Goal: Task Accomplishment & Management: Complete application form

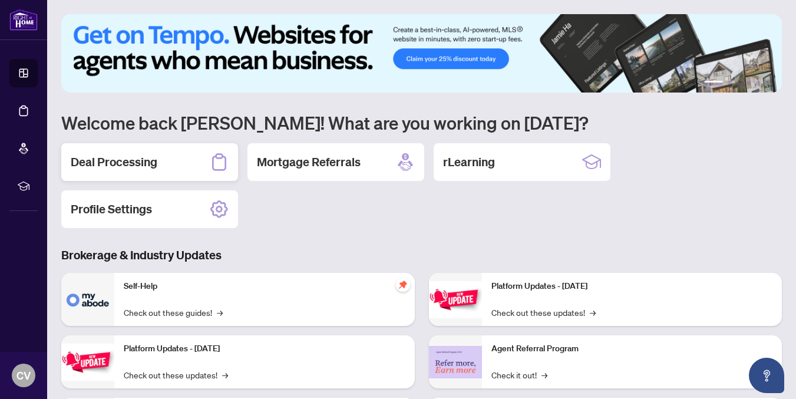
click at [125, 160] on h2 "Deal Processing" at bounding box center [114, 162] width 87 height 16
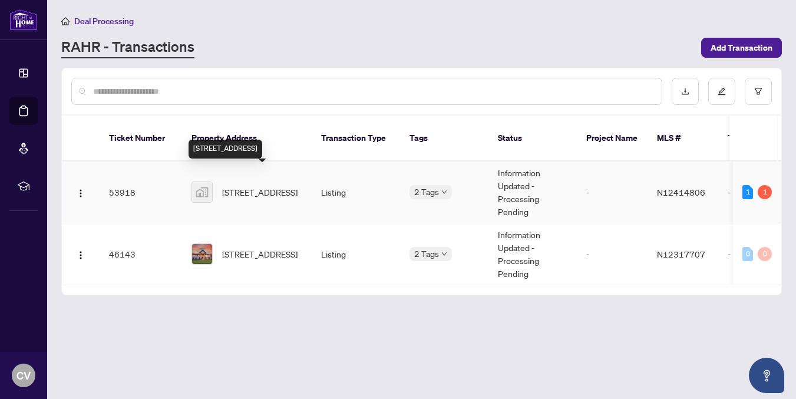
click at [240, 185] on span "[STREET_ADDRESS]" at bounding box center [259, 191] width 75 height 13
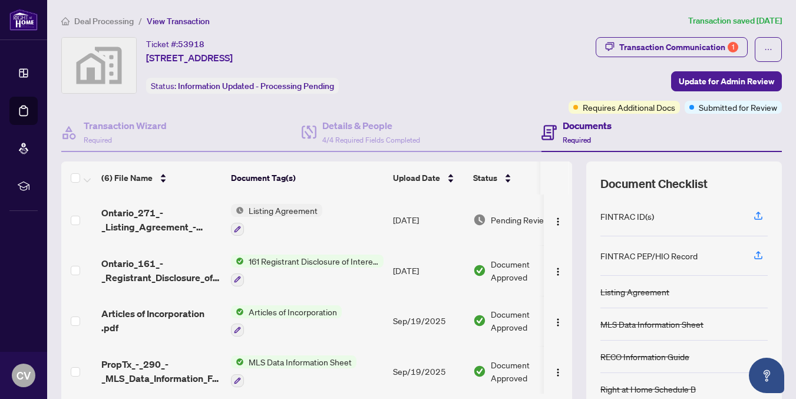
click at [330, 254] on span "161 Registrant Disclosure of Interest - Disposition ofProperty" at bounding box center [314, 260] width 140 height 13
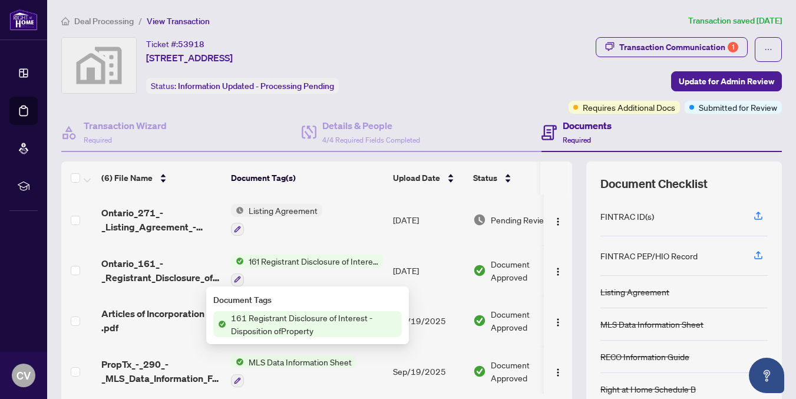
click at [312, 323] on span "161 Registrant Disclosure of Interest - Disposition ofProperty" at bounding box center [313, 324] width 175 height 26
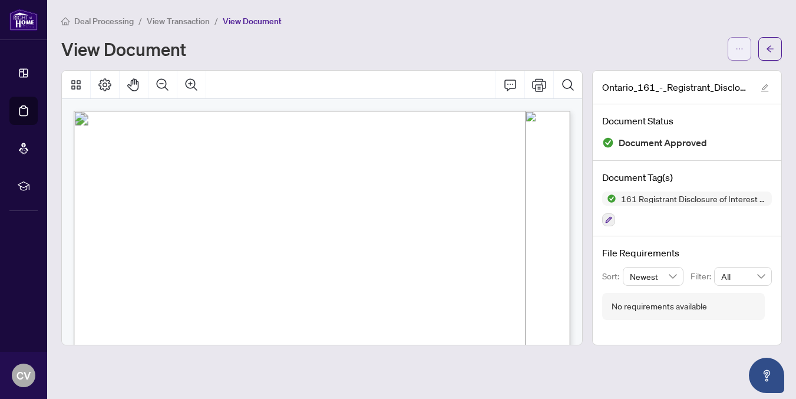
click at [741, 51] on icon "ellipsis" at bounding box center [739, 49] width 8 height 8
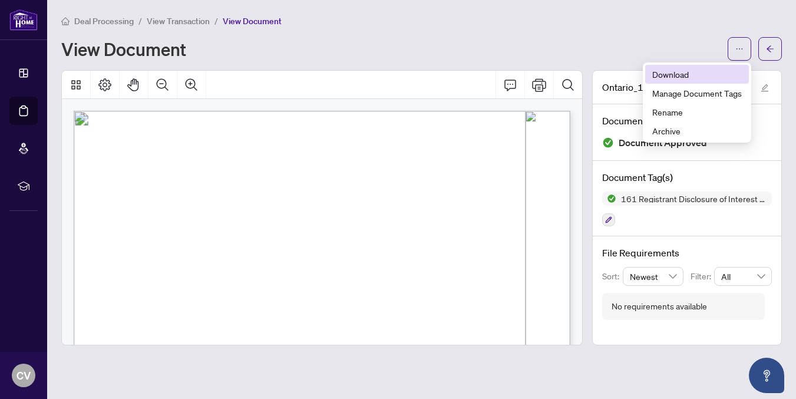
click at [684, 75] on span "Download" at bounding box center [697, 74] width 90 height 13
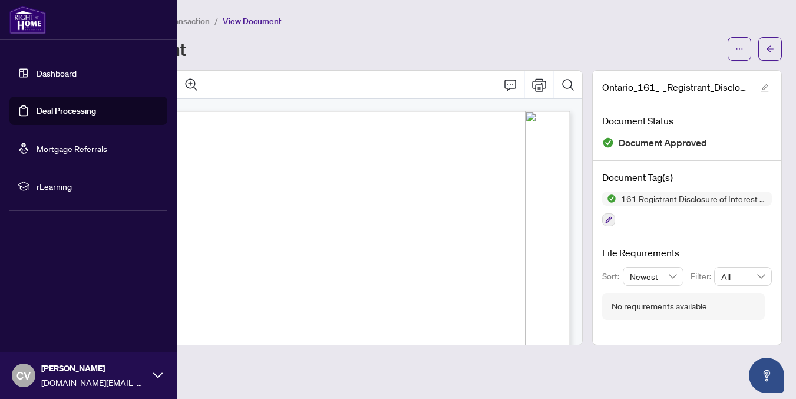
click at [57, 74] on link "Dashboard" at bounding box center [57, 73] width 40 height 11
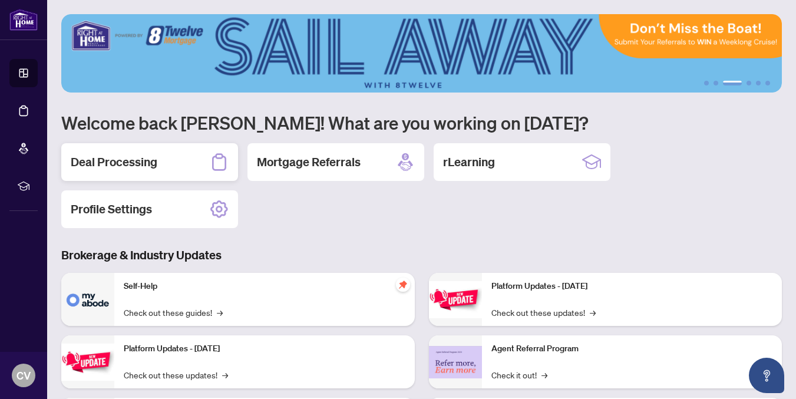
click at [155, 160] on h2 "Deal Processing" at bounding box center [114, 162] width 87 height 16
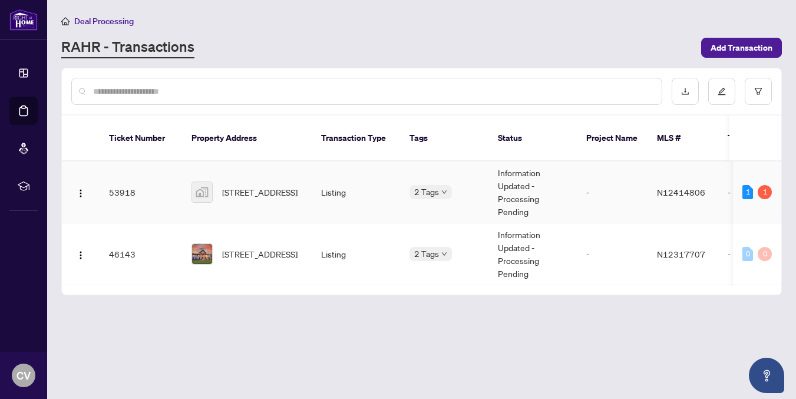
click at [217, 184] on div "[STREET_ADDRESS]" at bounding box center [246, 191] width 111 height 21
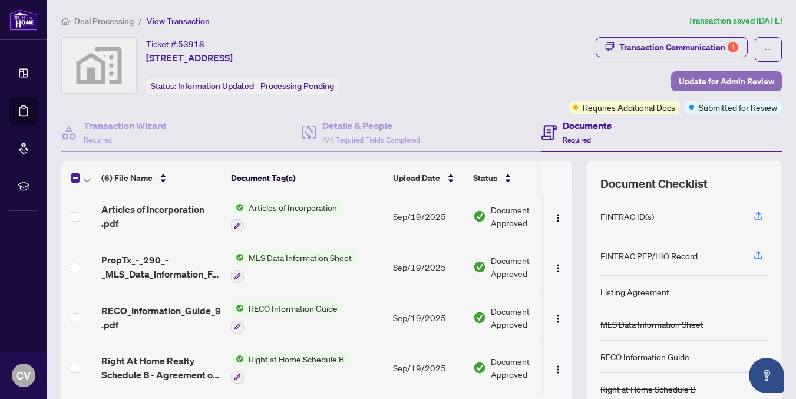
click at [734, 81] on span "Update for Admin Review" at bounding box center [725, 81] width 95 height 19
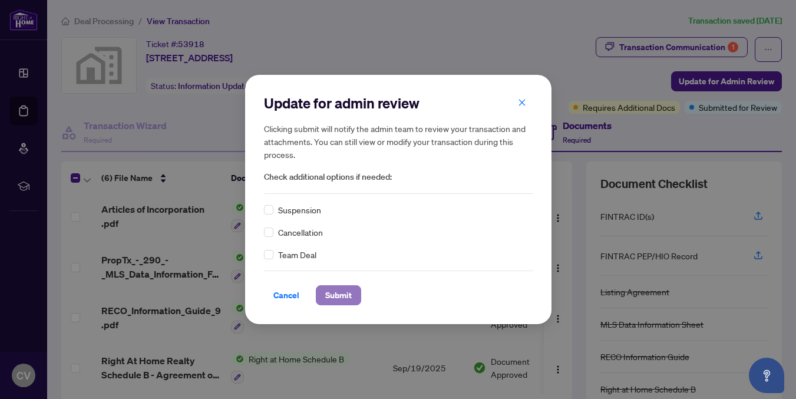
click at [340, 296] on span "Submit" at bounding box center [338, 295] width 26 height 19
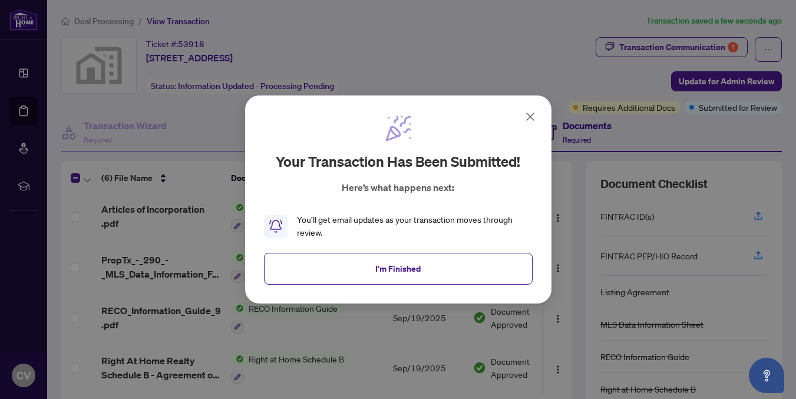
click at [534, 108] on div "Your transaction has been submitted! Here’s what happens next: You’ll get email…" at bounding box center [398, 199] width 306 height 208
click at [532, 114] on icon at bounding box center [529, 116] width 7 height 7
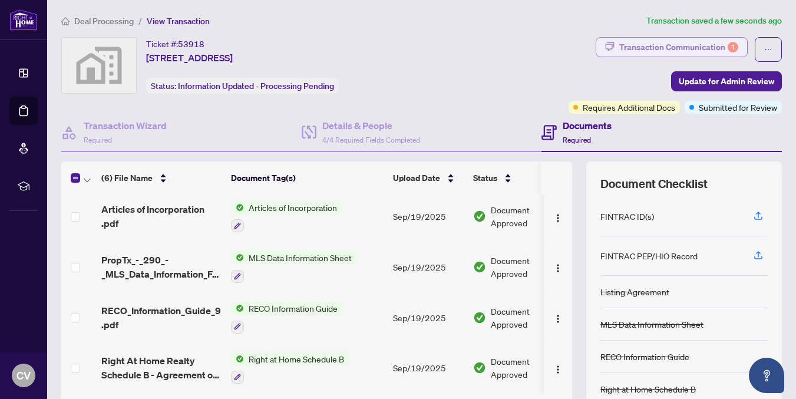
click at [661, 46] on div "Transaction Communication 1" at bounding box center [678, 47] width 119 height 19
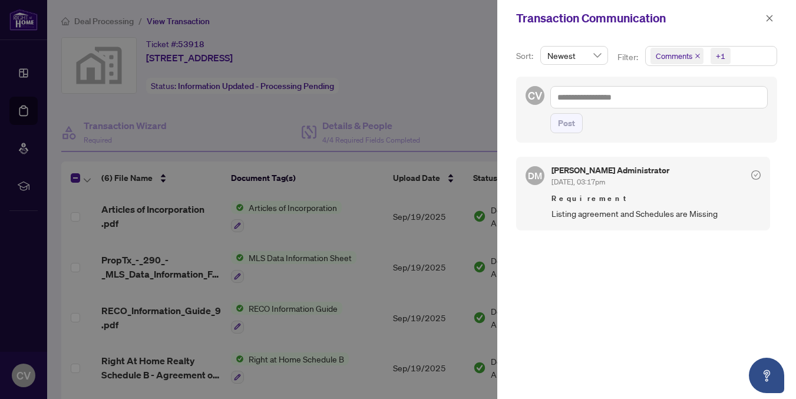
click at [380, 68] on div at bounding box center [398, 199] width 796 height 399
click at [774, 16] on button "button" at bounding box center [768, 18] width 15 height 14
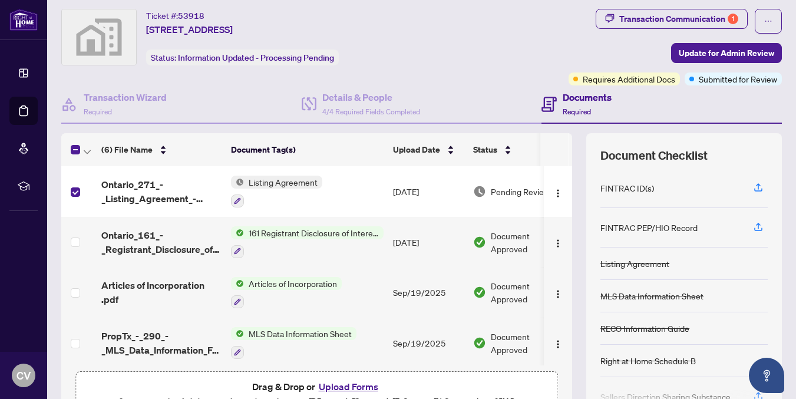
scroll to position [104, 0]
